Goal: Browse casually: Explore the website without a specific task or goal

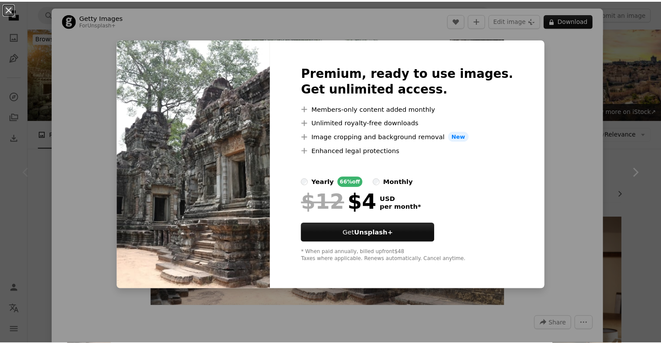
scroll to position [43, 0]
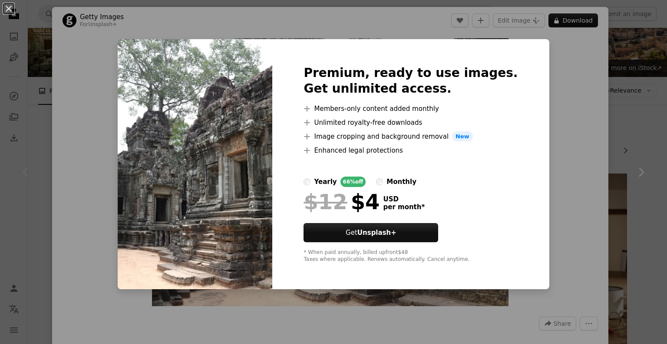
click at [546, 57] on div "An X shape Premium, ready to use images. Get unlimited access. A plus sign Memb…" at bounding box center [333, 172] width 667 height 344
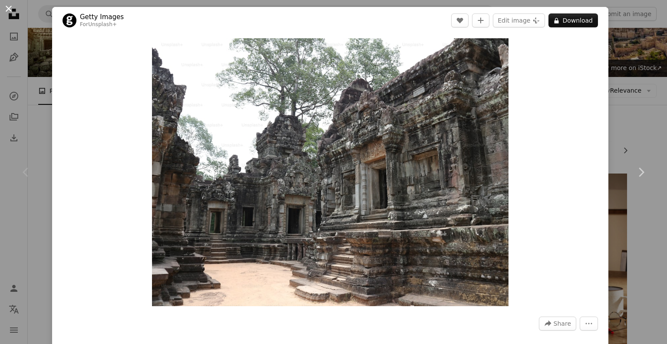
click at [14, 10] on button "An X shape" at bounding box center [8, 8] width 10 height 10
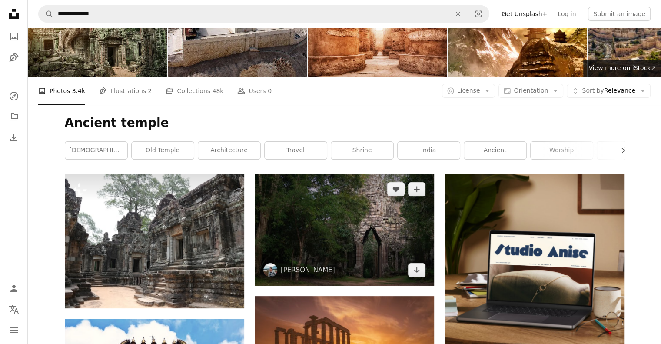
click at [309, 173] on img at bounding box center [344, 229] width 179 height 112
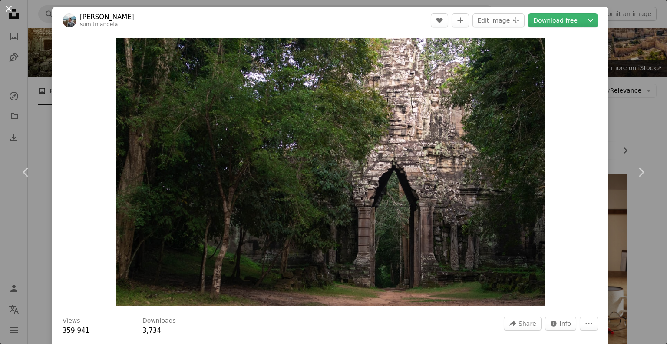
click at [14, 14] on button "An X shape" at bounding box center [8, 8] width 10 height 10
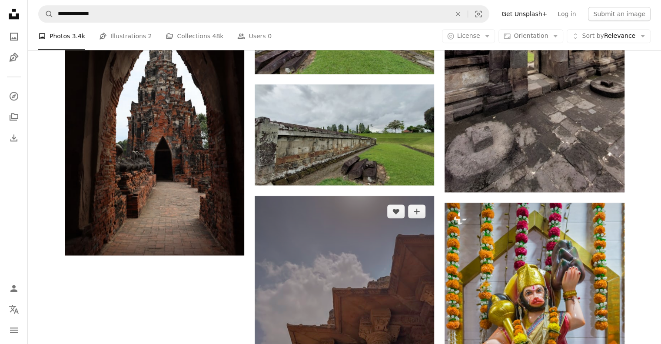
scroll to position [1022, 0]
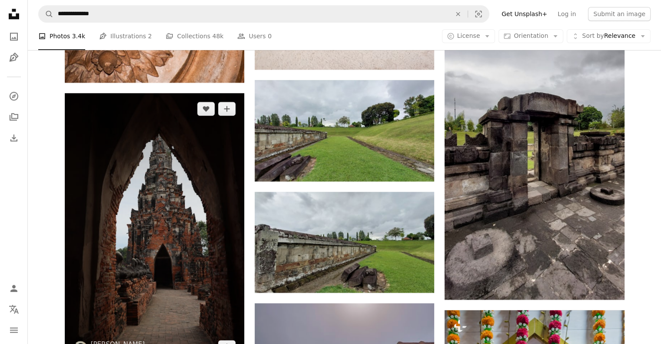
click at [175, 164] on img at bounding box center [154, 227] width 179 height 269
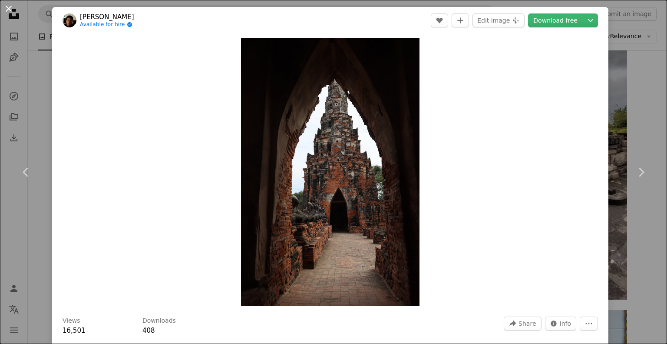
click at [14, 13] on button "An X shape" at bounding box center [8, 8] width 10 height 10
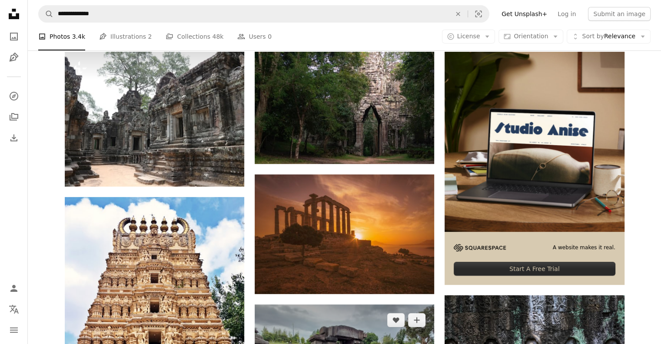
scroll to position [153, 0]
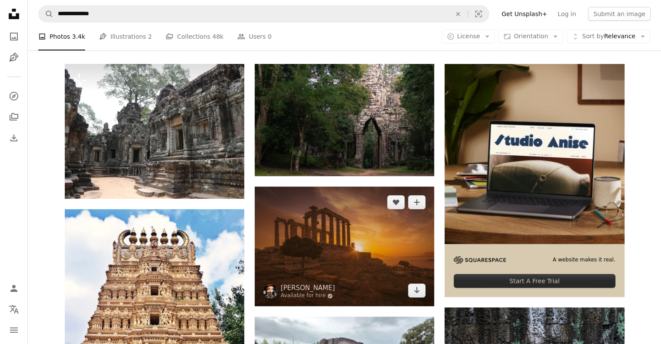
click at [370, 186] on img at bounding box center [344, 245] width 179 height 119
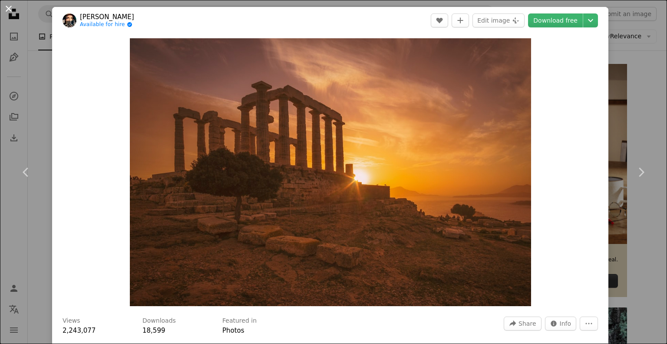
click at [7, 8] on button "An X shape" at bounding box center [8, 8] width 10 height 10
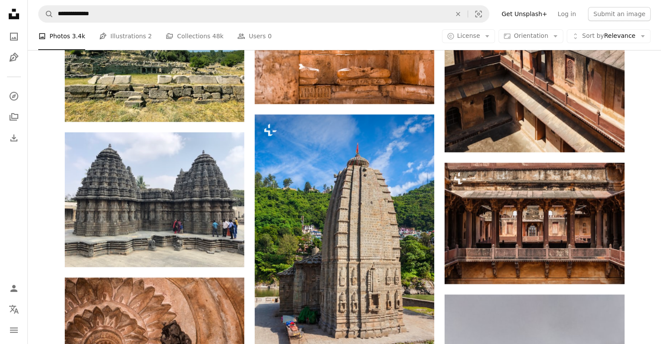
scroll to position [718, 0]
